Goal: Task Accomplishment & Management: Manage account settings

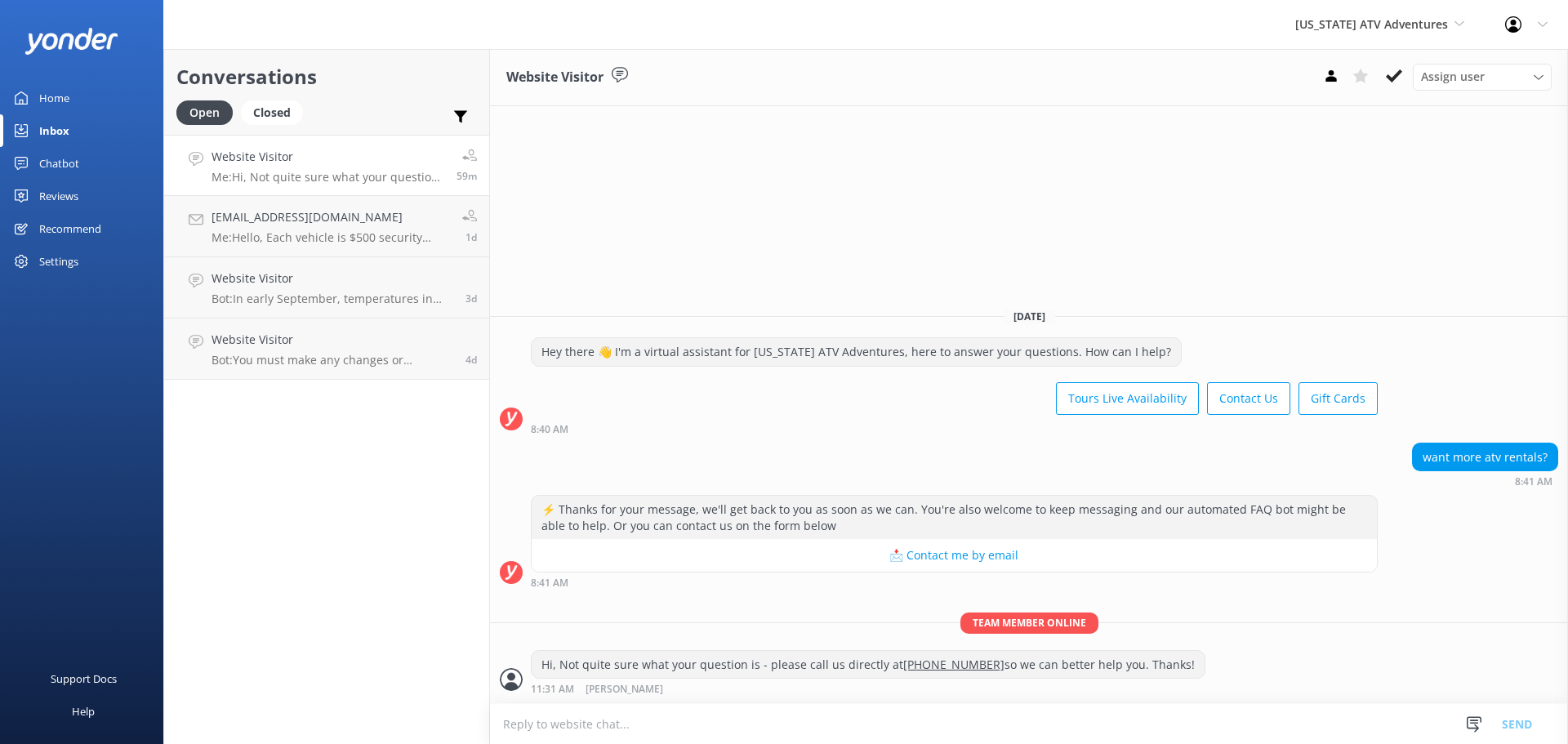
click at [49, 94] on div "Home" at bounding box center [54, 98] width 30 height 33
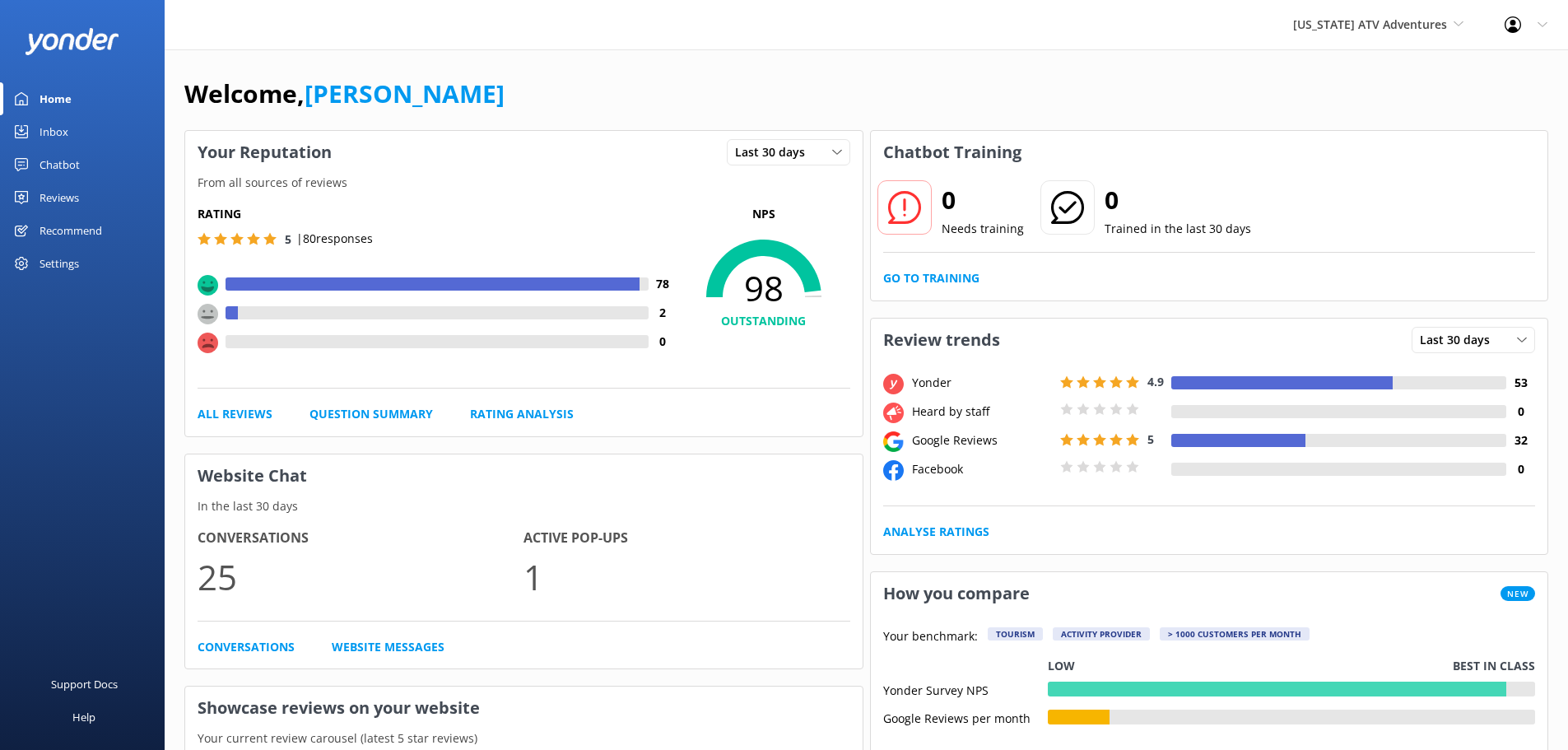
click at [60, 131] on div "Inbox" at bounding box center [54, 131] width 29 height 33
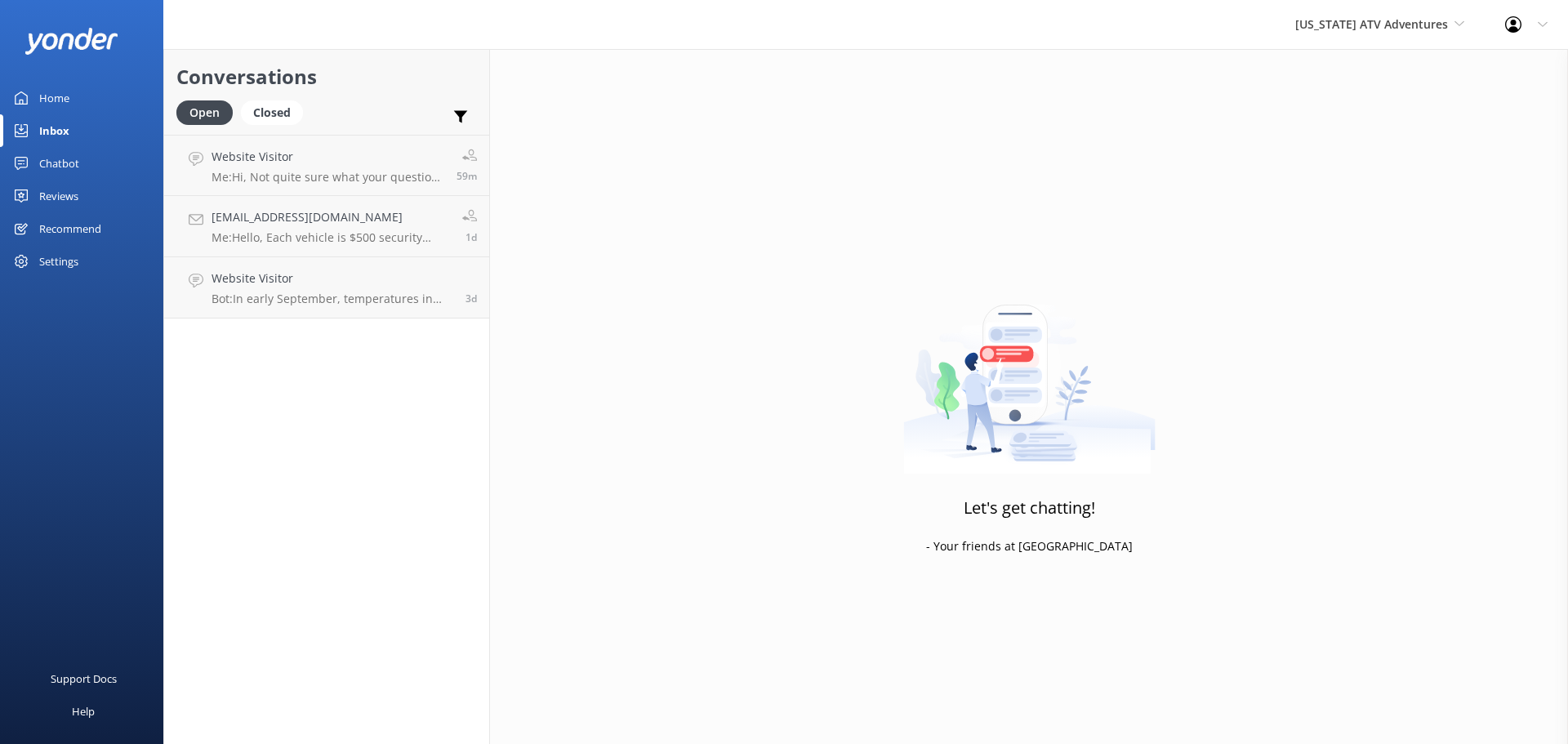
click at [376, 93] on div "Conversations Open Closed Important Assigned to me Unassigned" at bounding box center [326, 92] width 325 height 86
click at [1359, 16] on span "[US_STATE] ATV Adventures" at bounding box center [1371, 24] width 153 height 15
click at [1365, 67] on link "[US_STATE] Safari Jeep Tours" at bounding box center [1357, 69] width 163 height 39
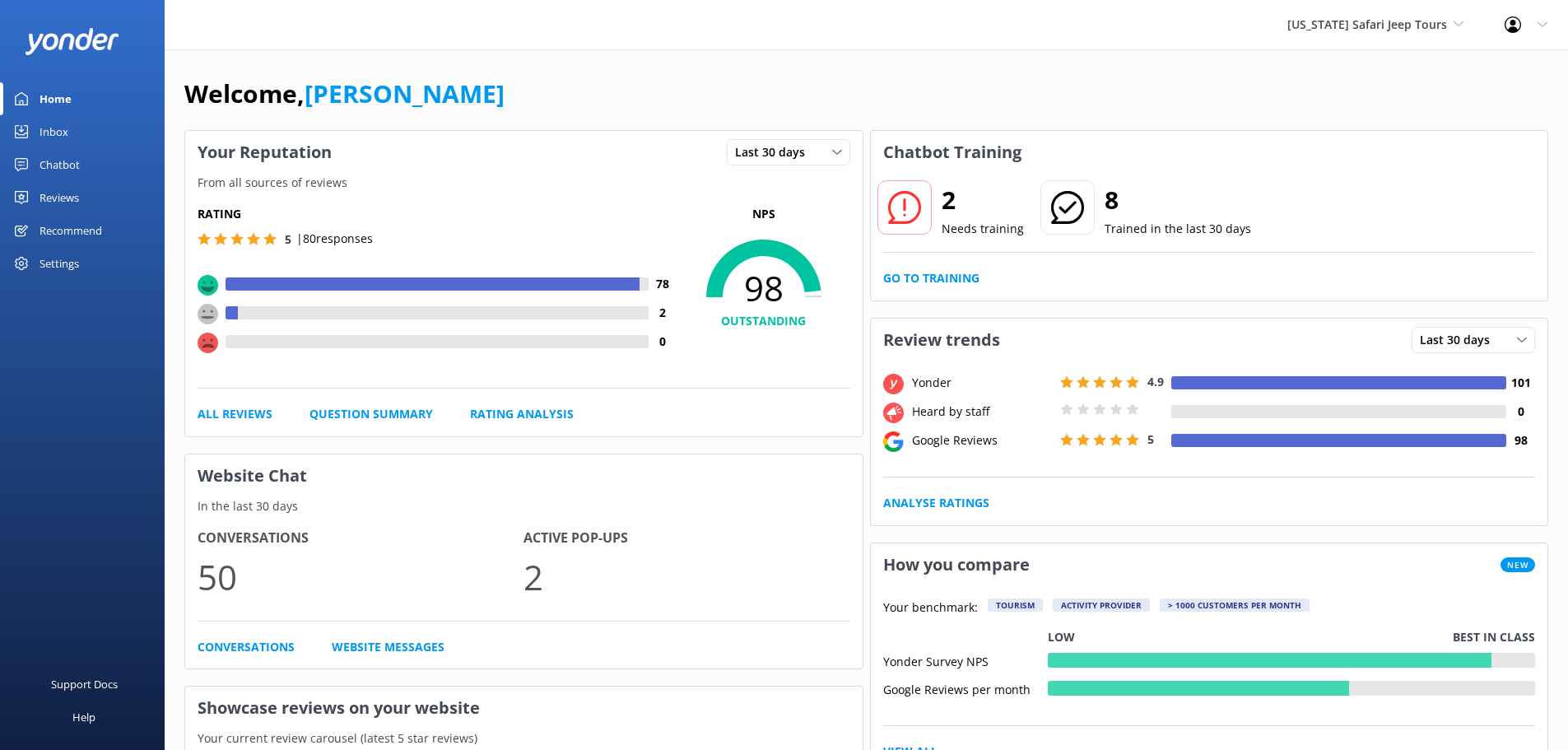
click at [55, 121] on div "Inbox" at bounding box center [54, 131] width 29 height 33
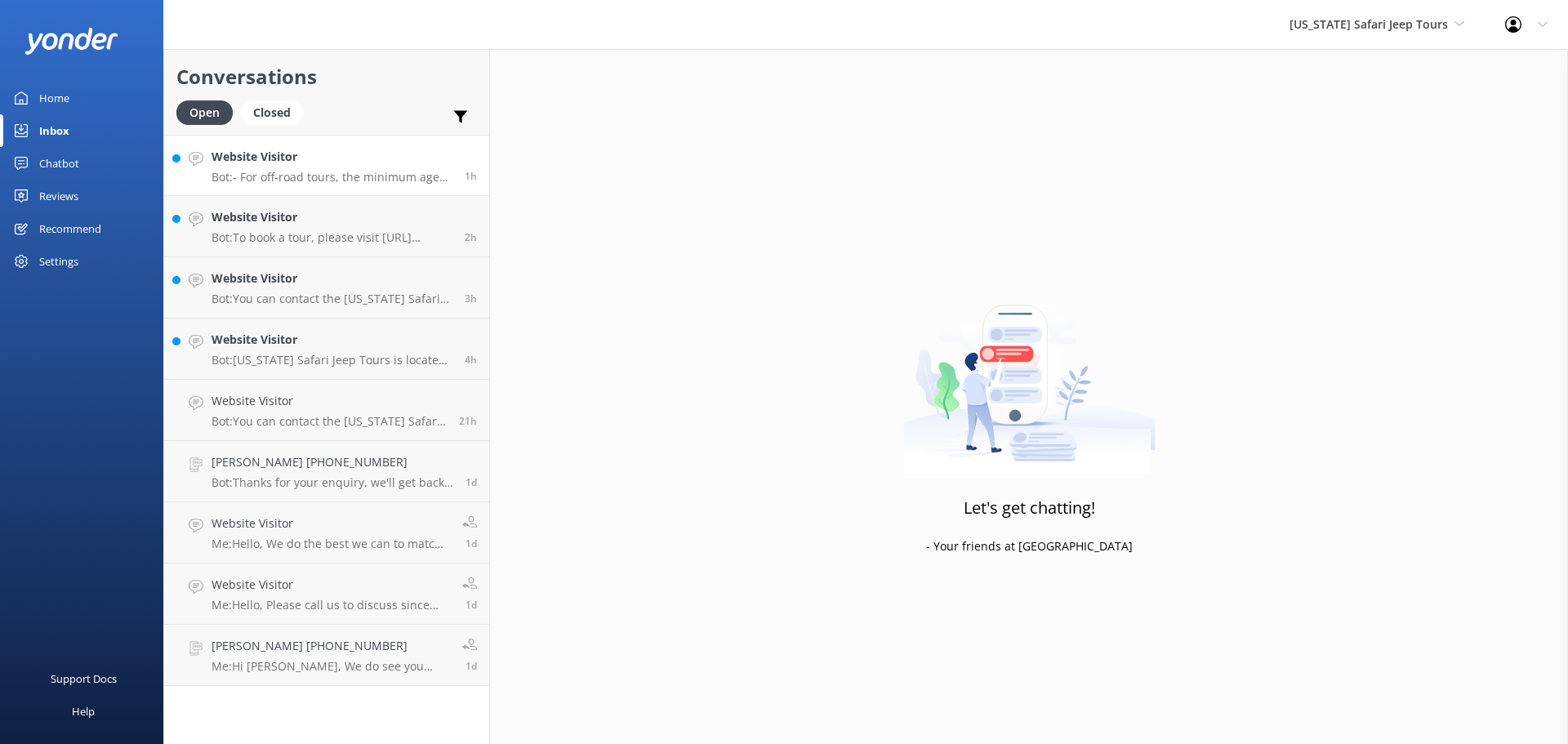
click at [375, 160] on h4 "Website Visitor" at bounding box center [331, 156] width 241 height 18
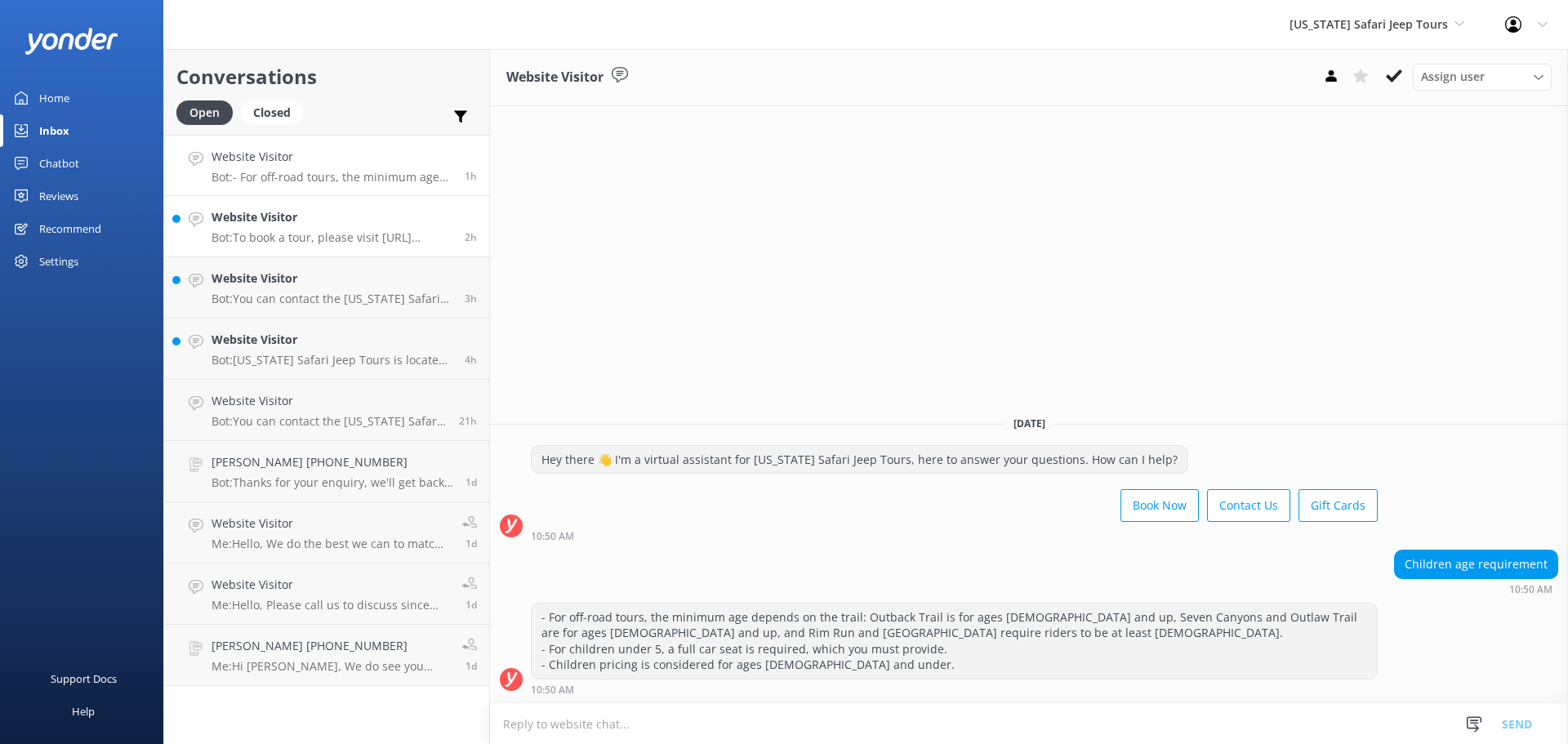
click at [354, 237] on p "Bot: To book a tour, please visit [URL][DOMAIN_NAME]. Select your preferred tou…" at bounding box center [331, 237] width 241 height 15
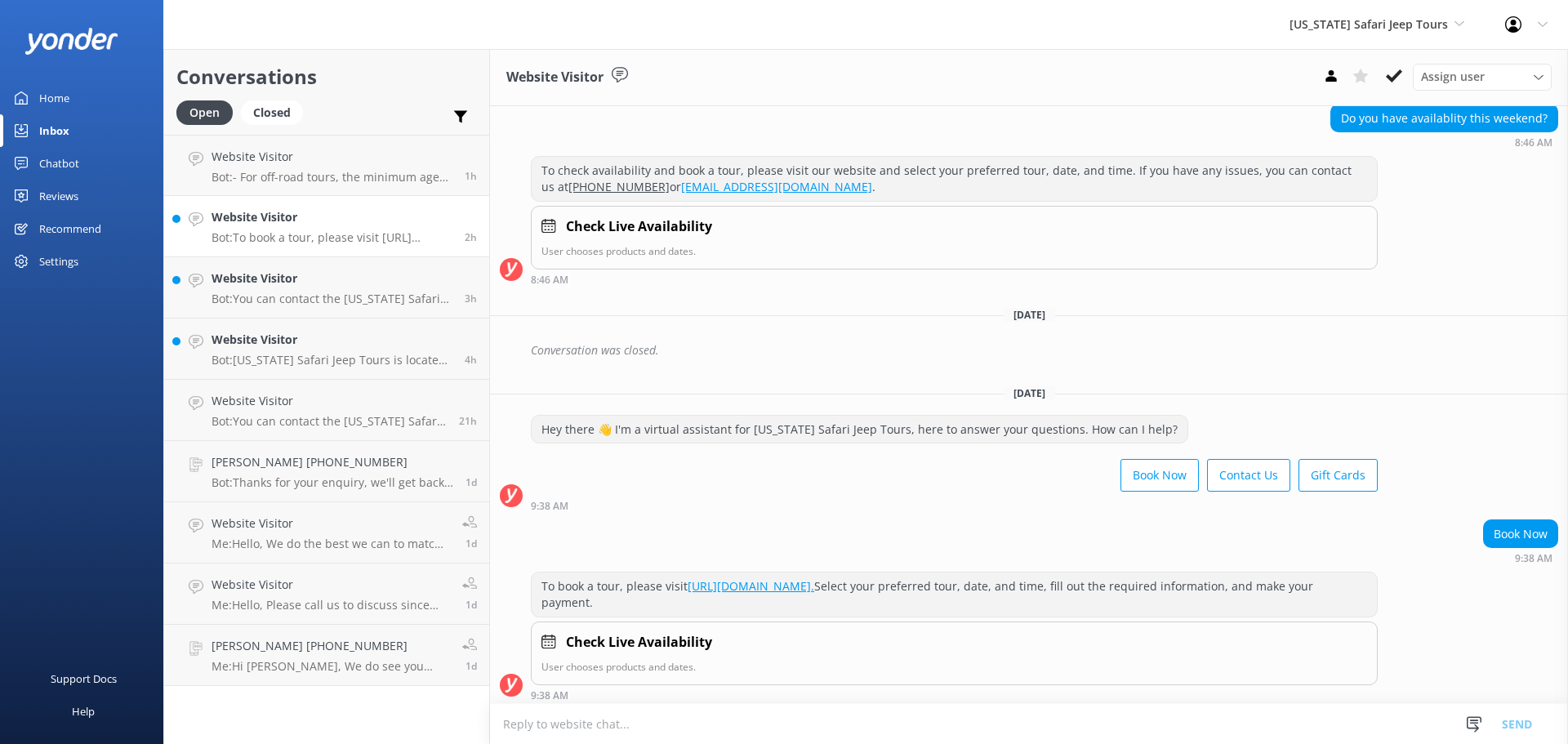
scroll to position [262, 0]
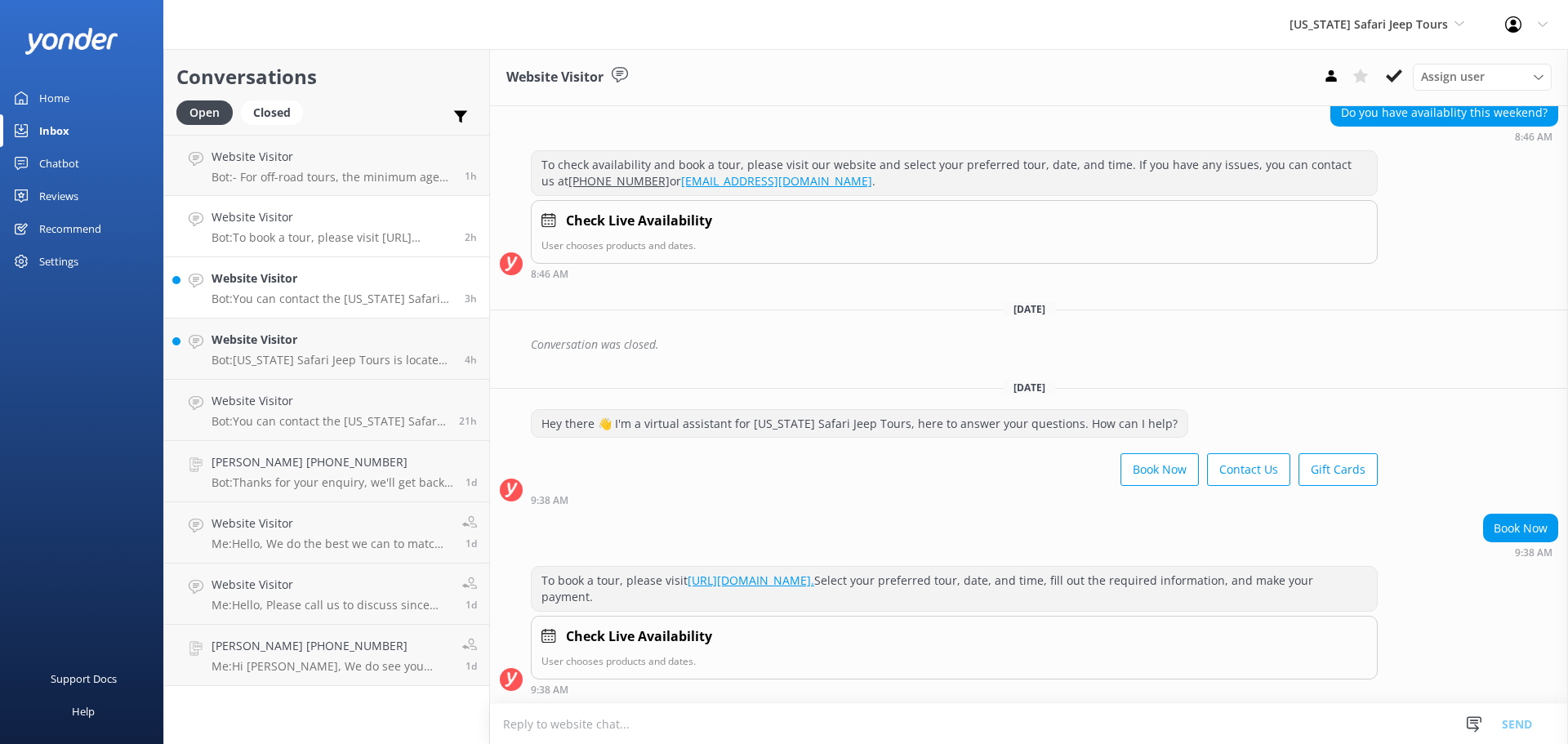
click at [369, 287] on h4 "Website Visitor" at bounding box center [331, 278] width 241 height 18
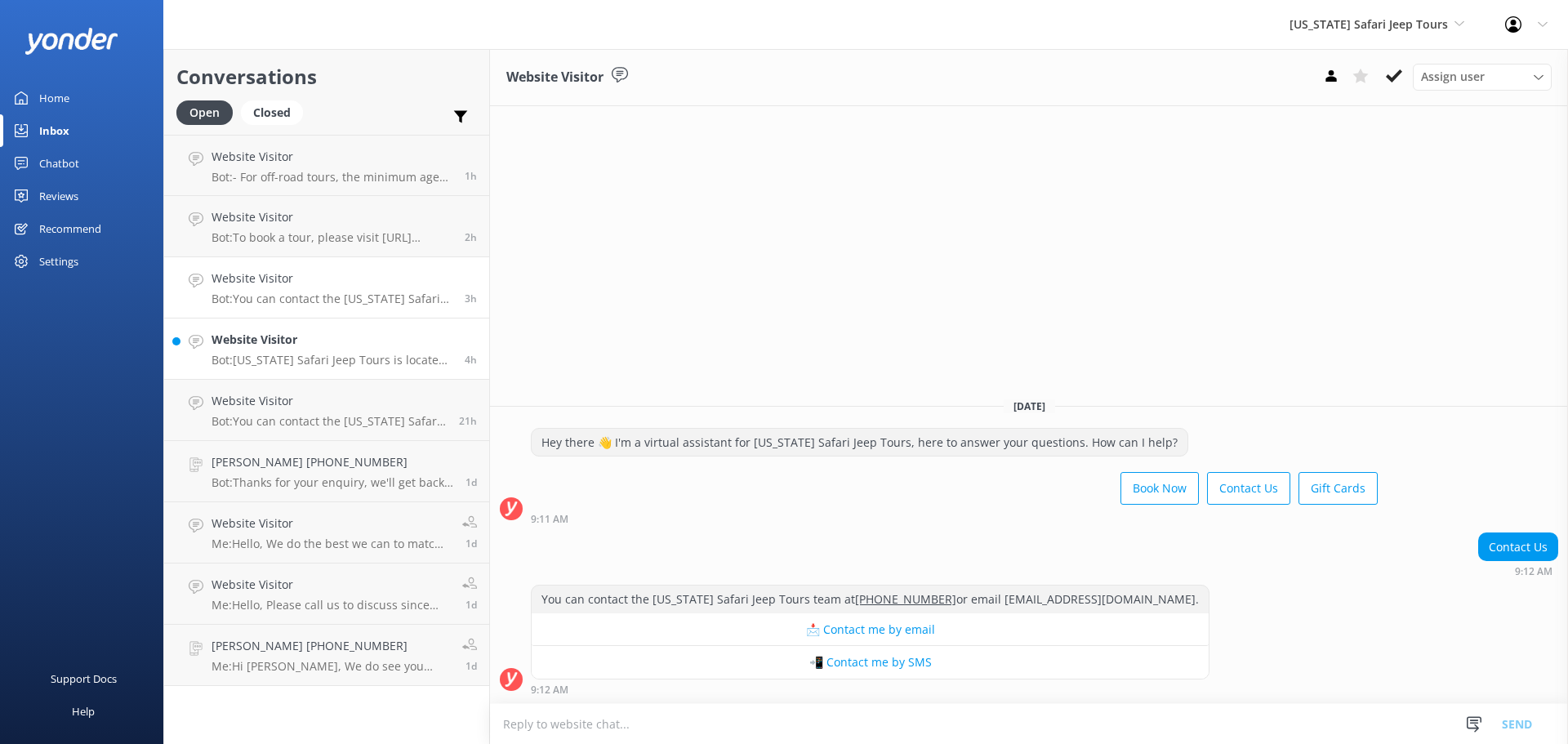
click at [331, 363] on p "Bot: [US_STATE] Safari Jeep Tours is located at [STREET_ADDRESS]. For direction…" at bounding box center [331, 360] width 241 height 15
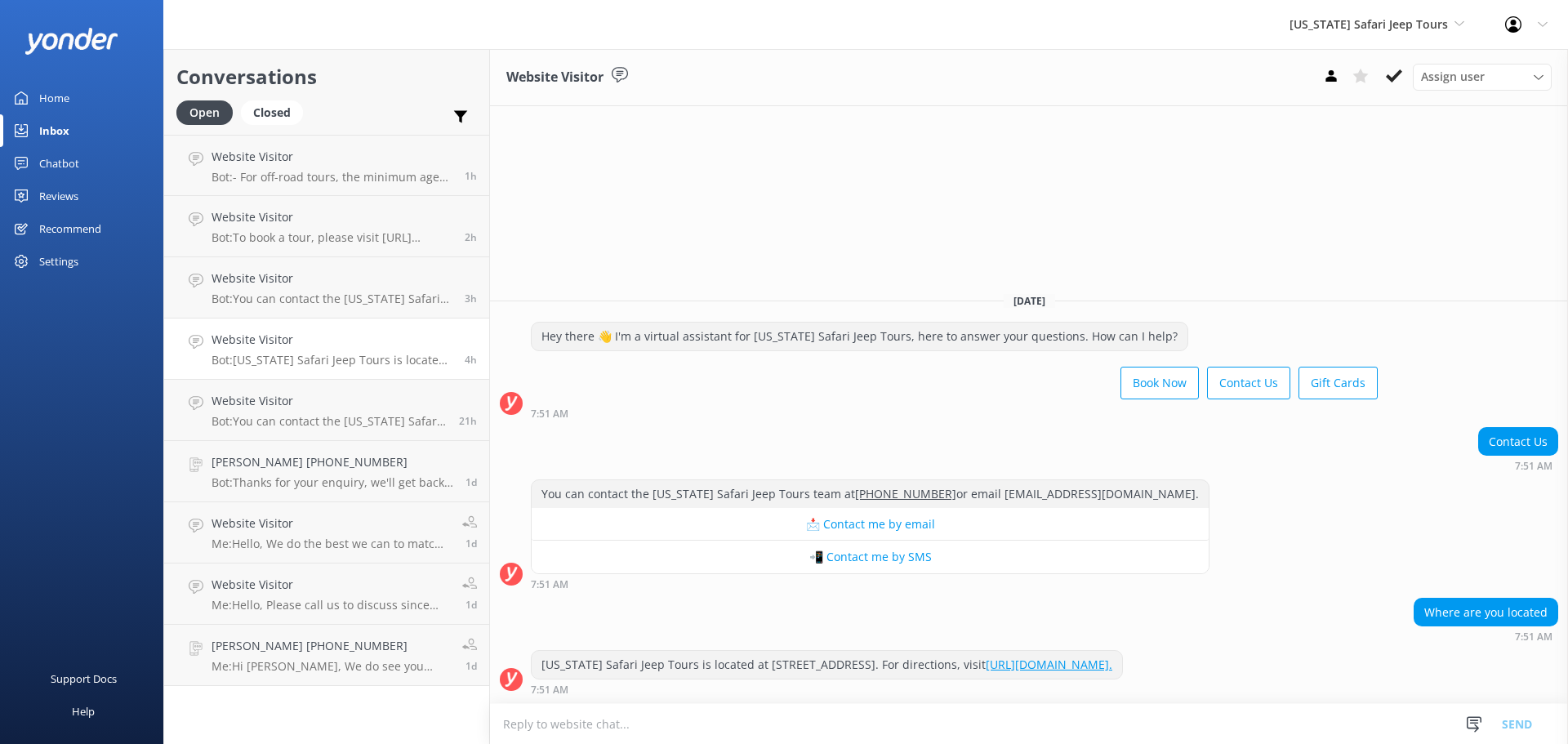
click at [359, 21] on div "Arizona Safari Jeep Tours Arizona Safari Jeep Tours Sedona Off-Road Center Ariz…" at bounding box center [784, 24] width 1568 height 49
